Goal: Task Accomplishment & Management: Use online tool/utility

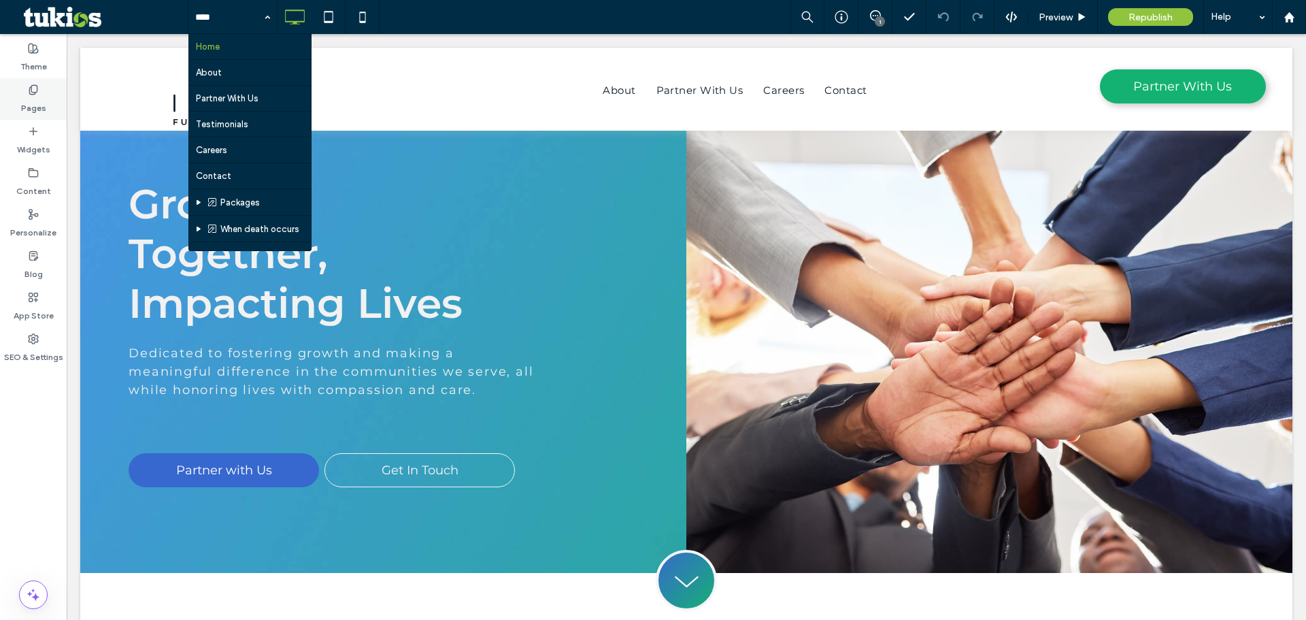
click at [37, 101] on label "Pages" at bounding box center [33, 104] width 25 height 19
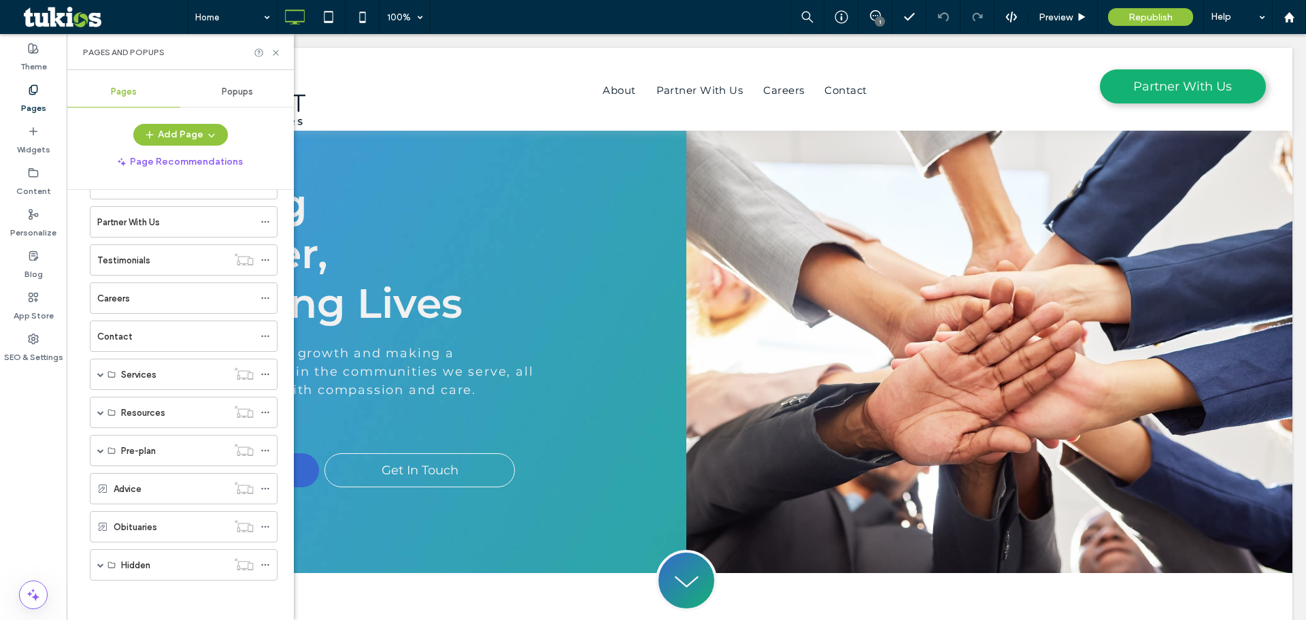
scroll to position [84, 0]
click at [97, 372] on span at bounding box center [100, 372] width 7 height 7
click at [99, 408] on span at bounding box center [100, 410] width 7 height 7
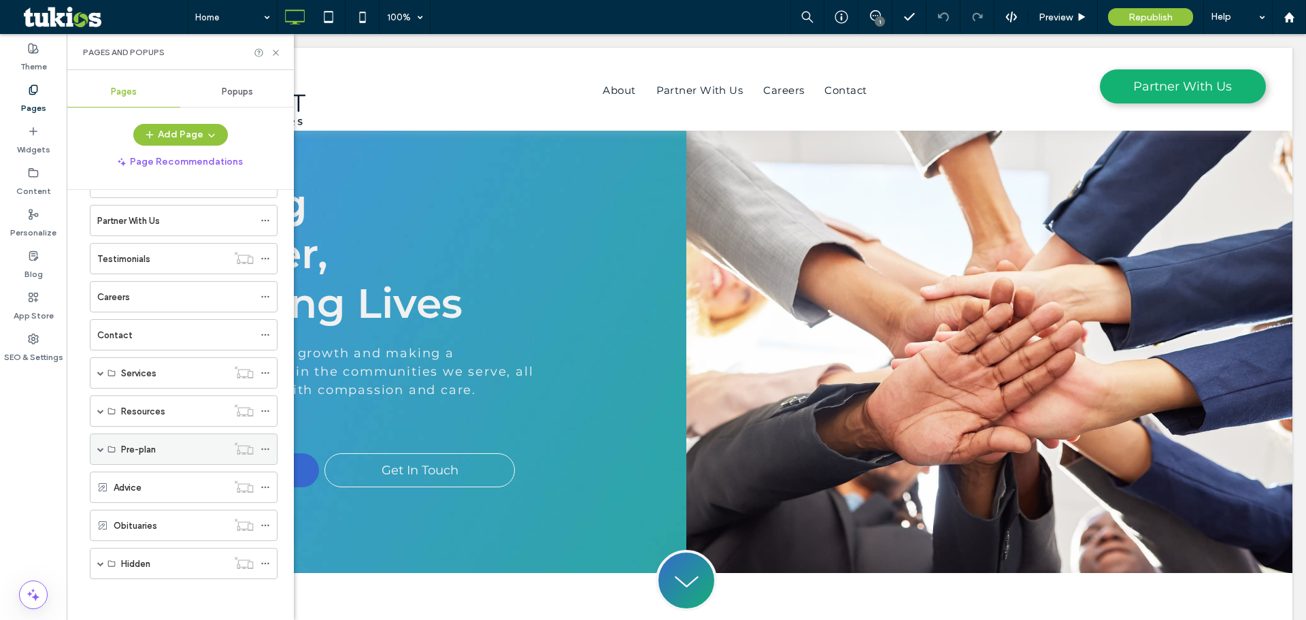
click at [101, 448] on span at bounding box center [100, 449] width 7 height 7
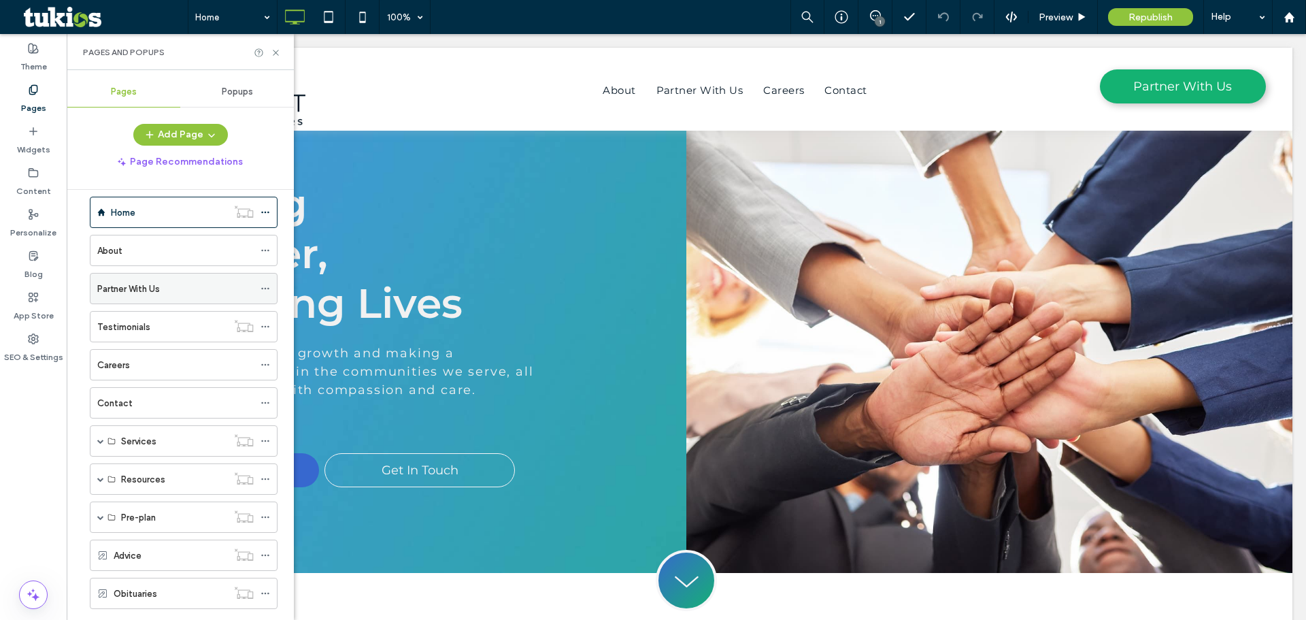
scroll to position [0, 0]
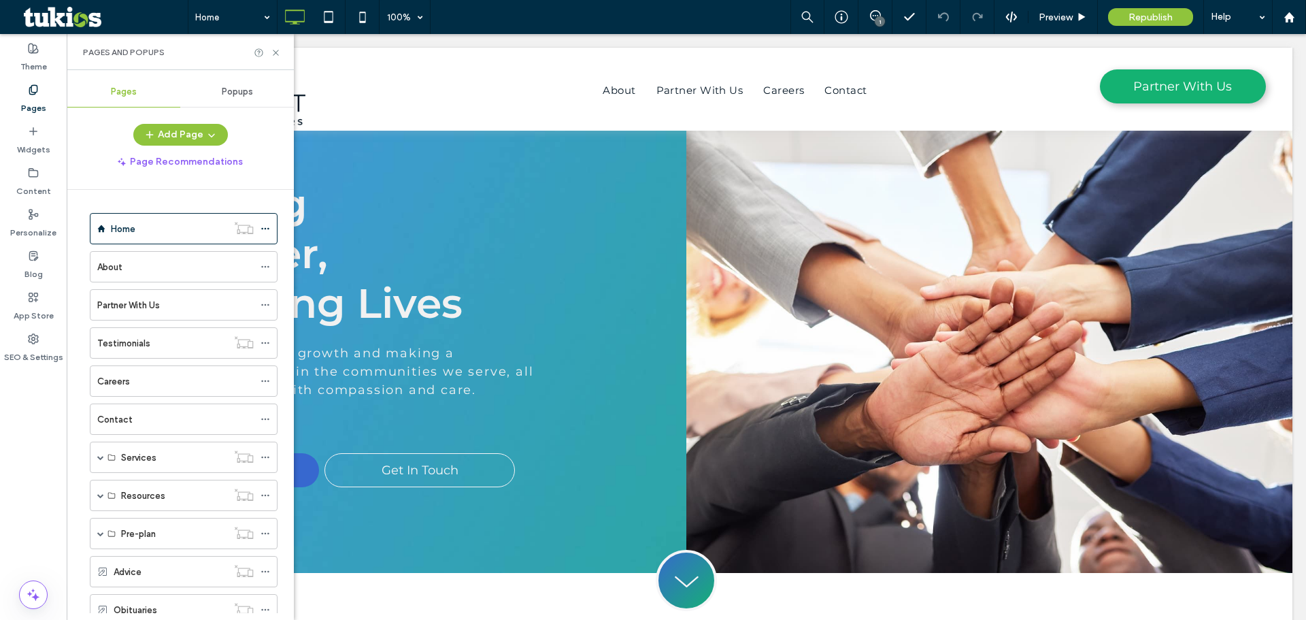
click at [270, 49] on div at bounding box center [267, 53] width 27 height 10
drag, startPoint x: 279, startPoint y: 54, endPoint x: 307, endPoint y: 3, distance: 58.7
click at [279, 54] on icon at bounding box center [276, 53] width 10 height 10
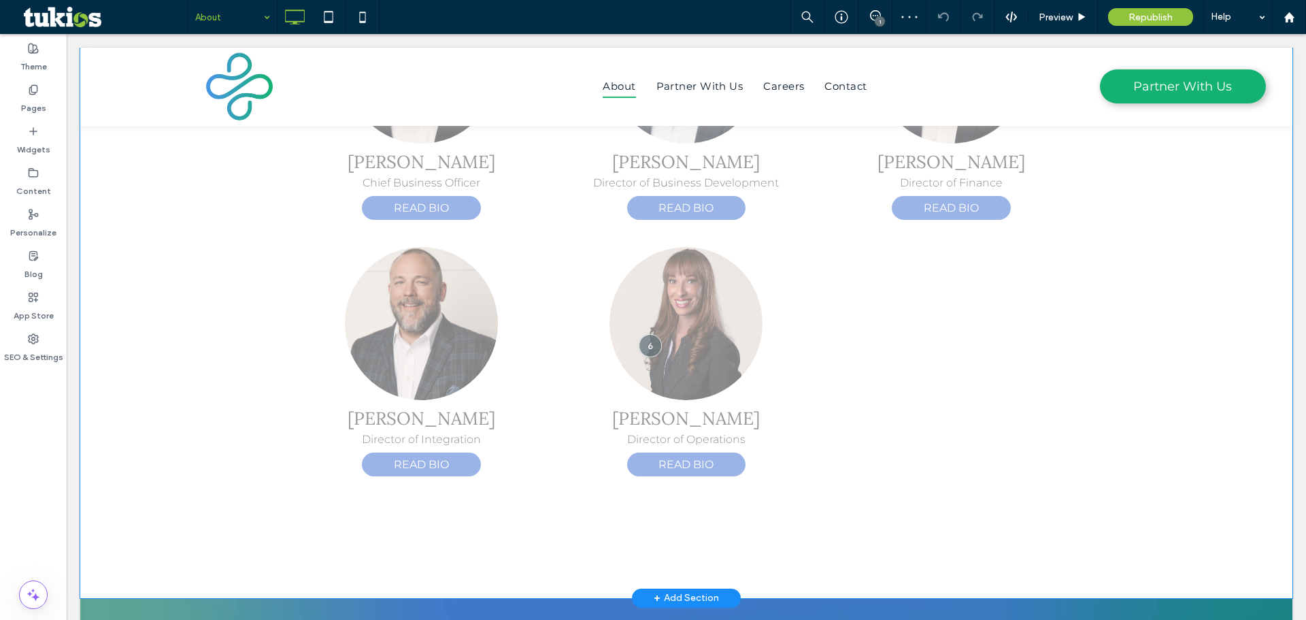
scroll to position [880, 0]
click at [839, 320] on div "Click to edit in Flex Mode" at bounding box center [686, 82] width 1212 height 1031
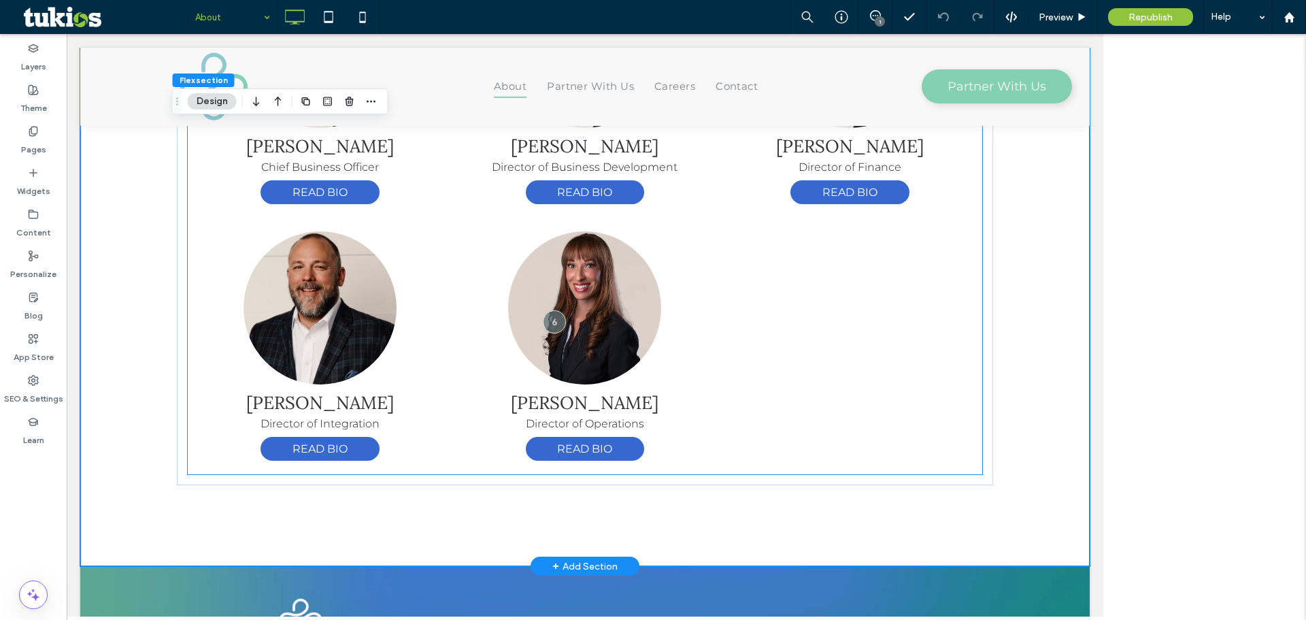
scroll to position [824, 0]
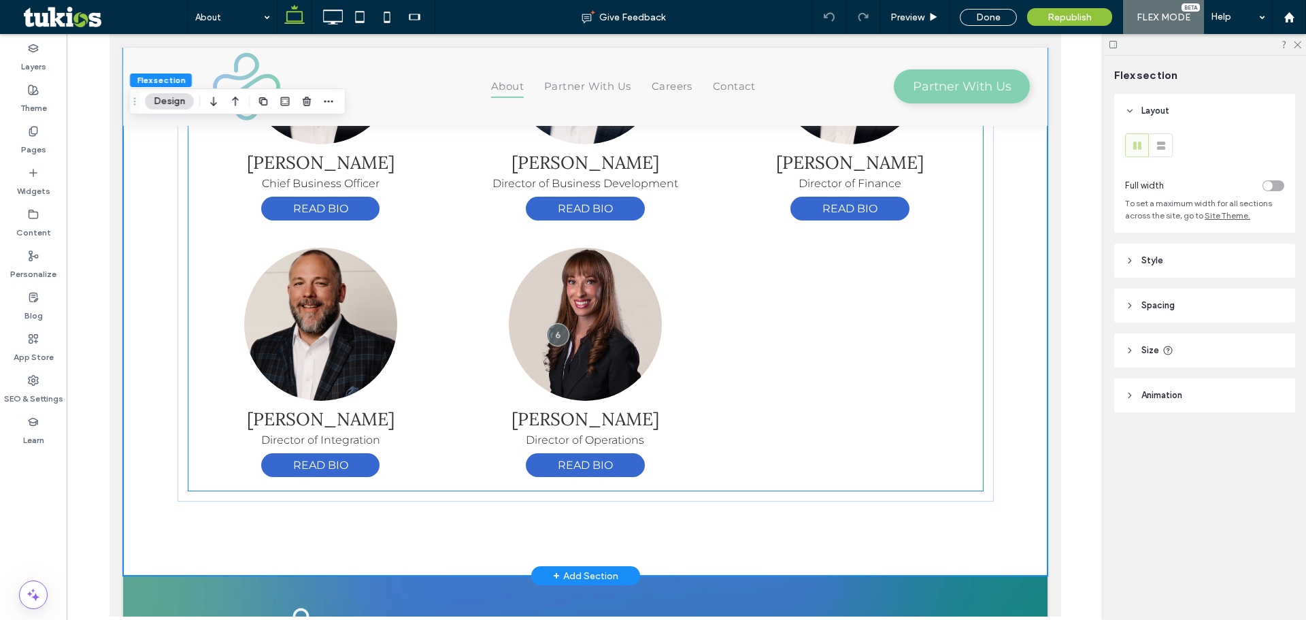
click at [631, 335] on img at bounding box center [584, 324] width 153 height 153
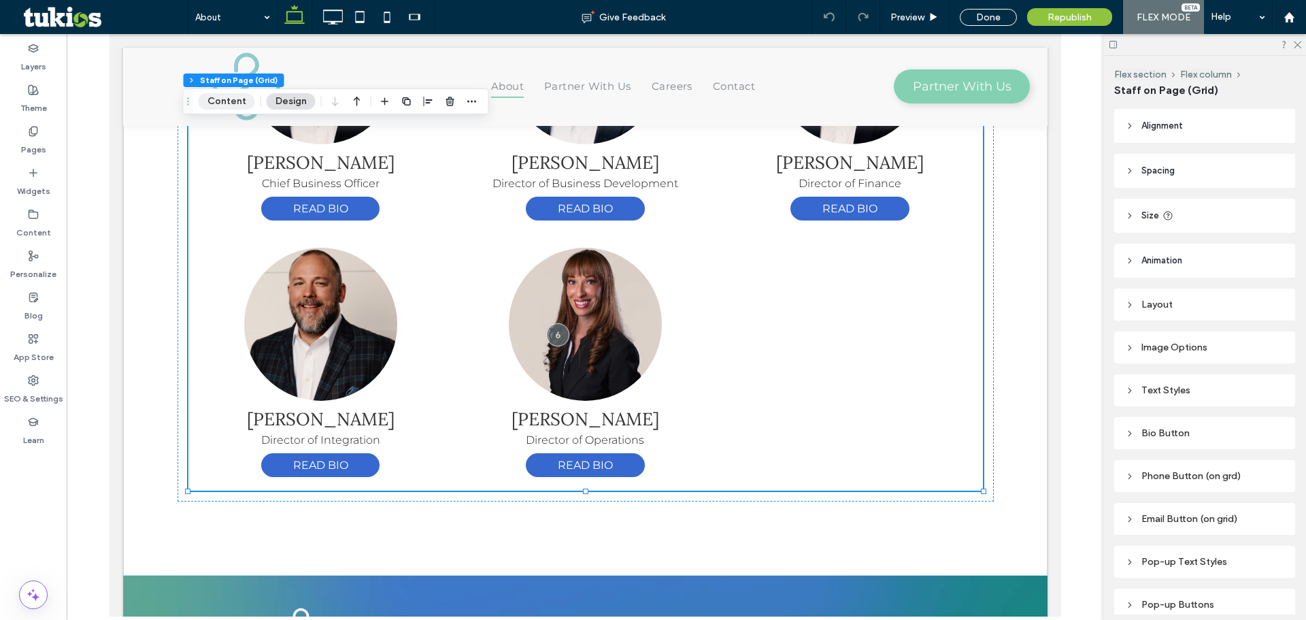
click at [233, 101] on button "Content" at bounding box center [227, 101] width 56 height 16
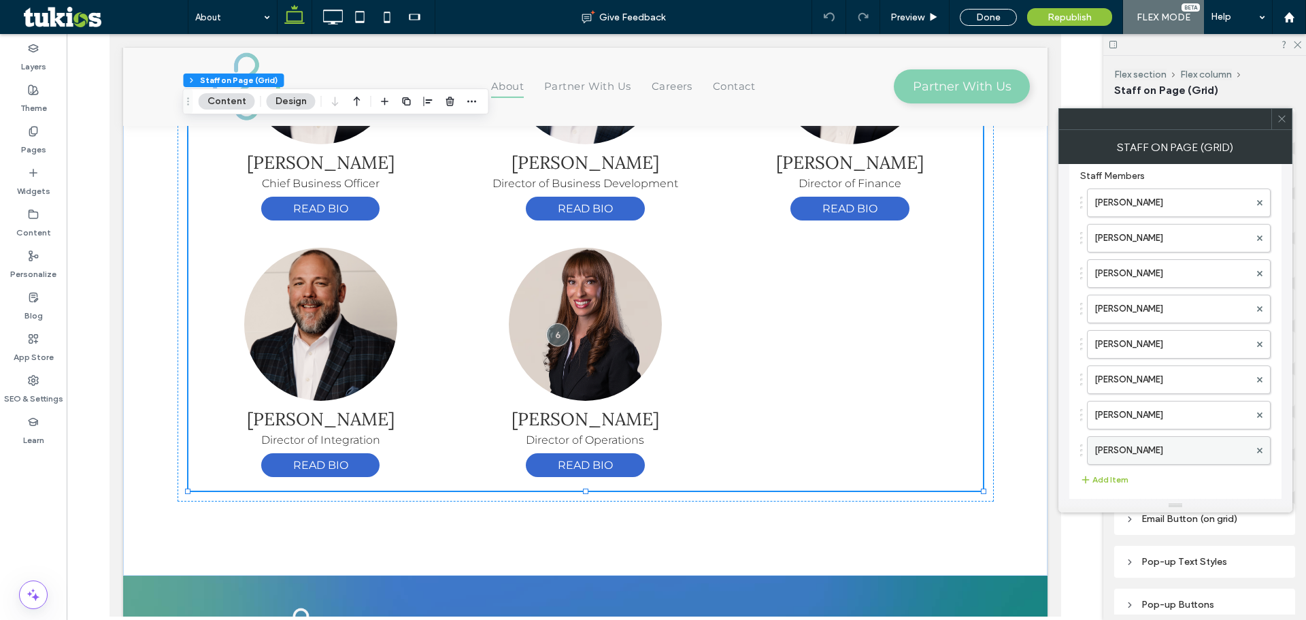
scroll to position [28, 0]
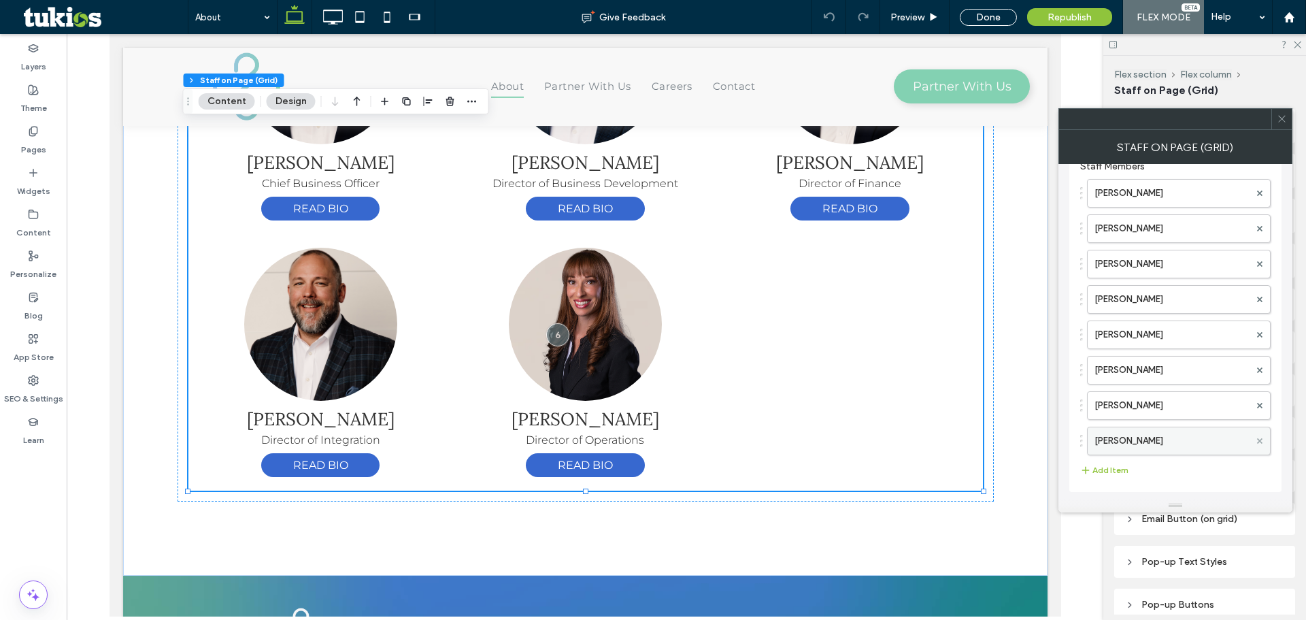
click at [1258, 440] on icon at bounding box center [1259, 440] width 5 height 5
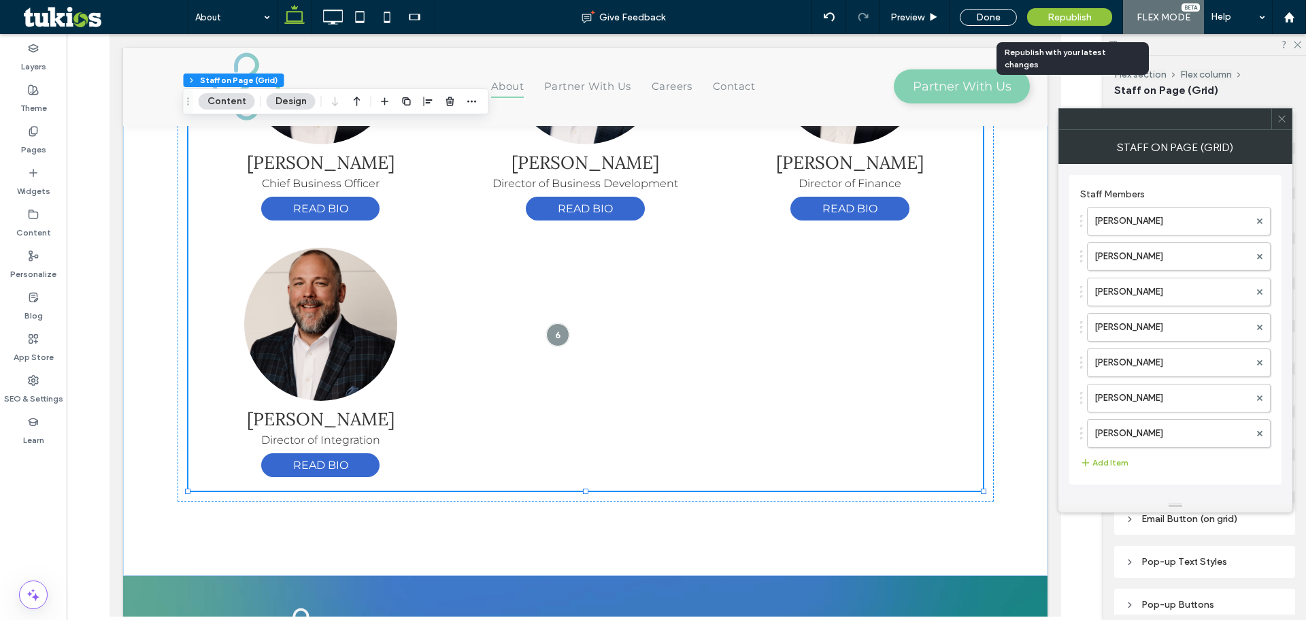
click at [1067, 17] on span "Republish" at bounding box center [1070, 18] width 44 height 12
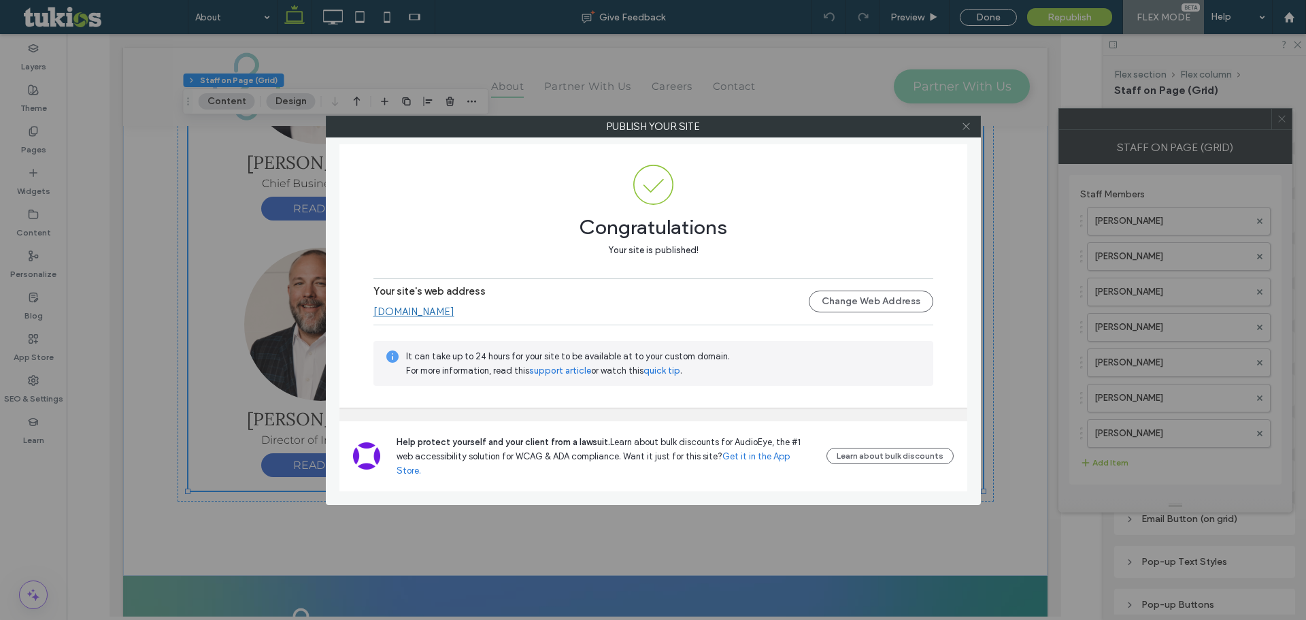
click at [964, 127] on icon at bounding box center [966, 126] width 10 height 10
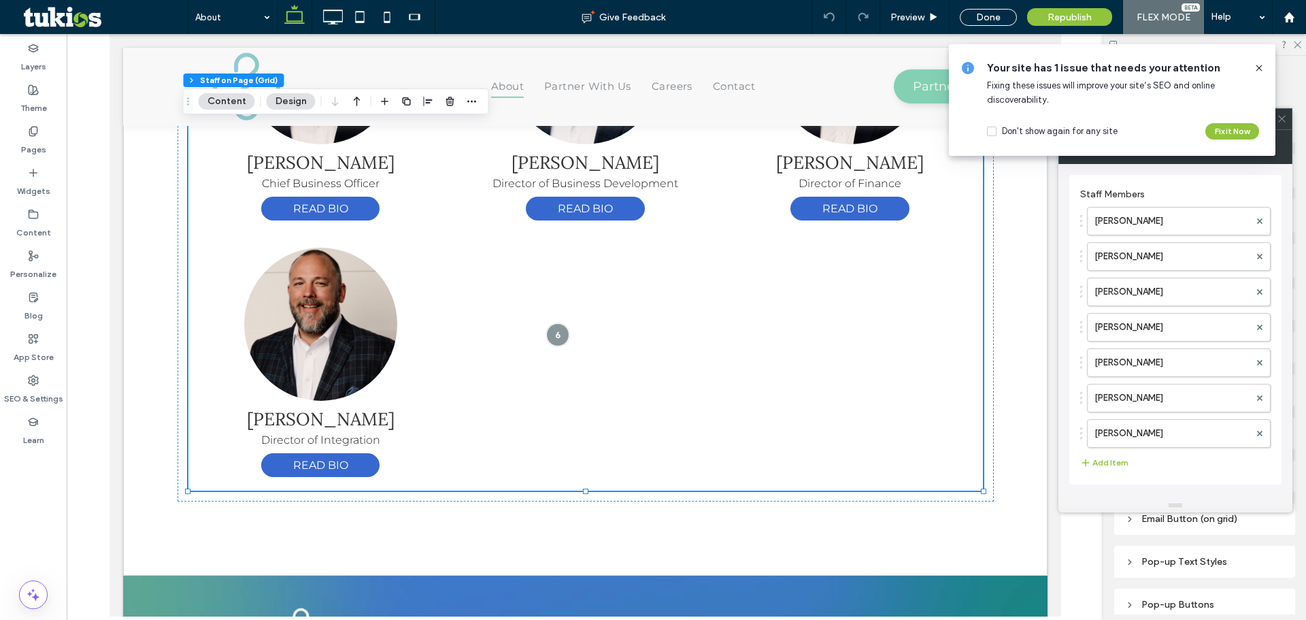
click at [1260, 69] on icon at bounding box center [1259, 68] width 11 height 11
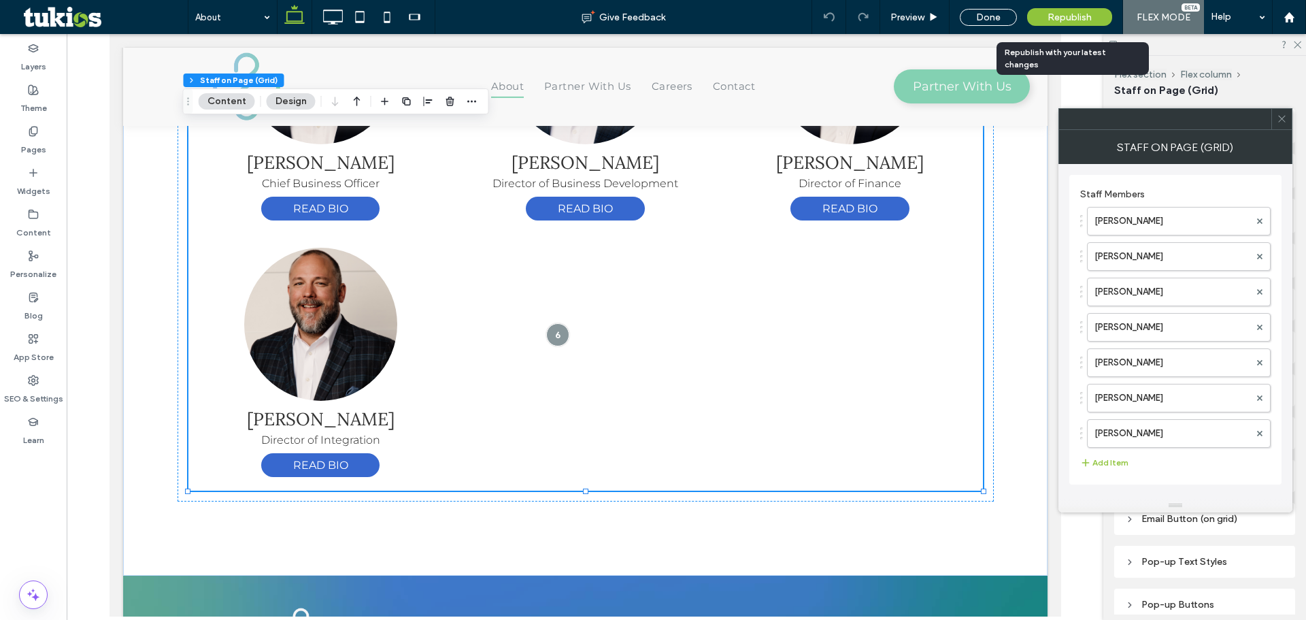
click at [1071, 18] on span "Republish" at bounding box center [1070, 18] width 44 height 12
